Goal: Information Seeking & Learning: Learn about a topic

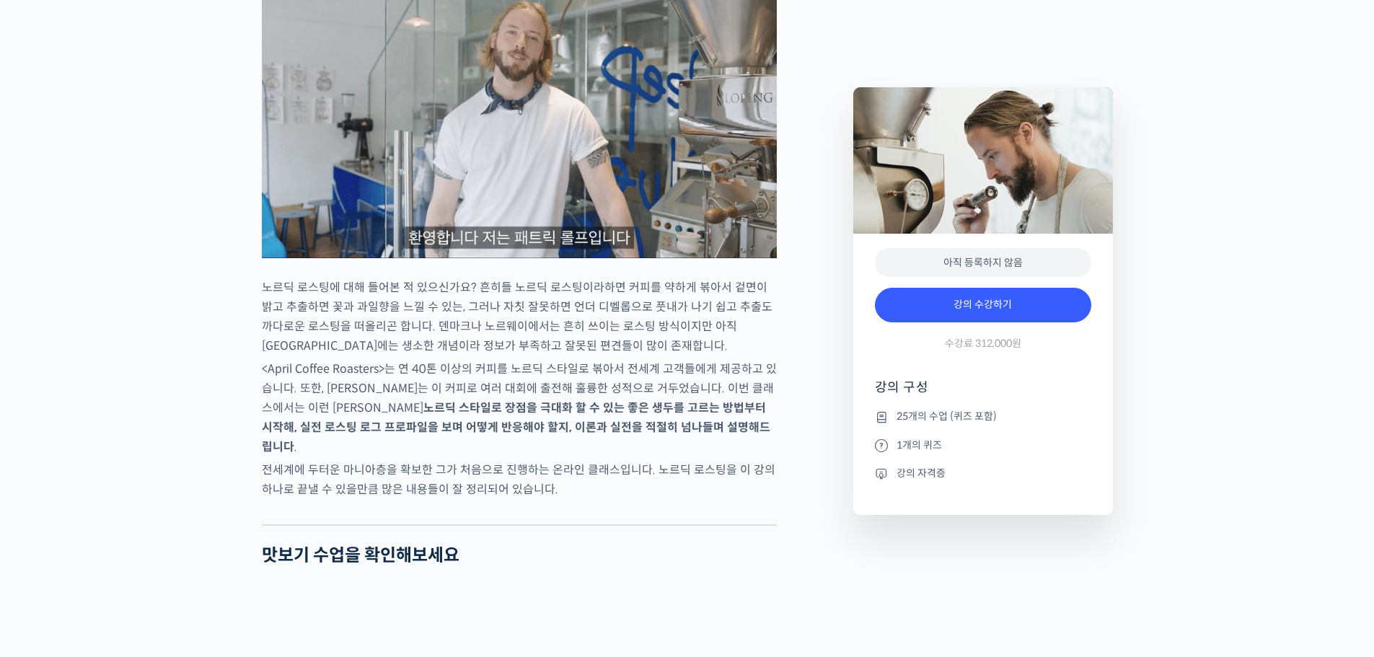
scroll to position [1371, 0]
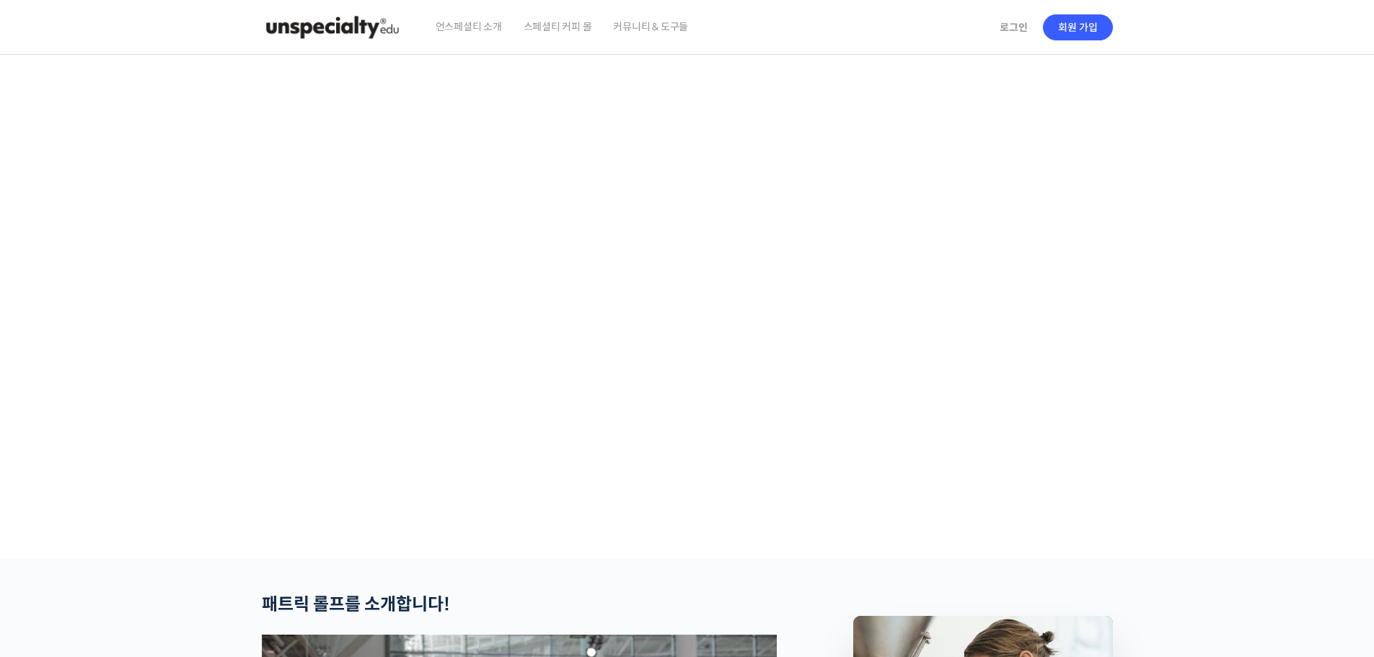
click at [329, 20] on img at bounding box center [332, 27] width 141 height 43
